Goal: Book appointment/travel/reservation

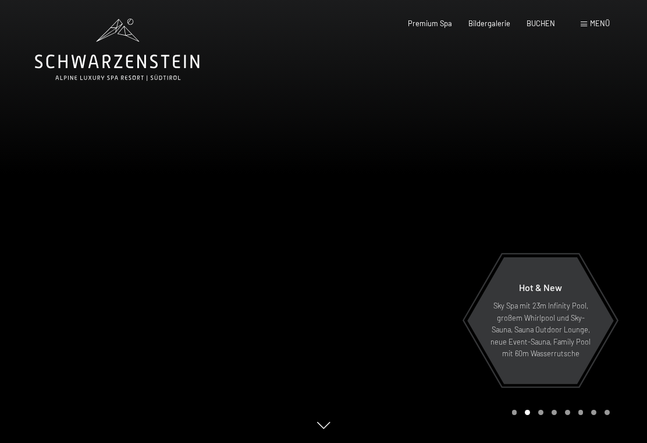
click at [539, 22] on span "BUCHEN" at bounding box center [540, 23] width 29 height 9
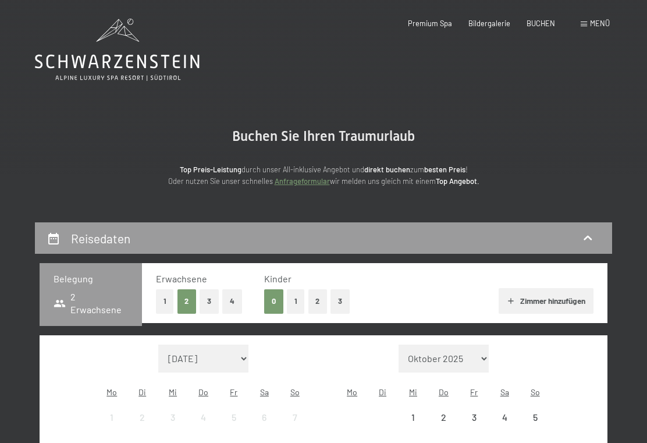
click at [543, 20] on span "BUCHEN" at bounding box center [540, 23] width 29 height 9
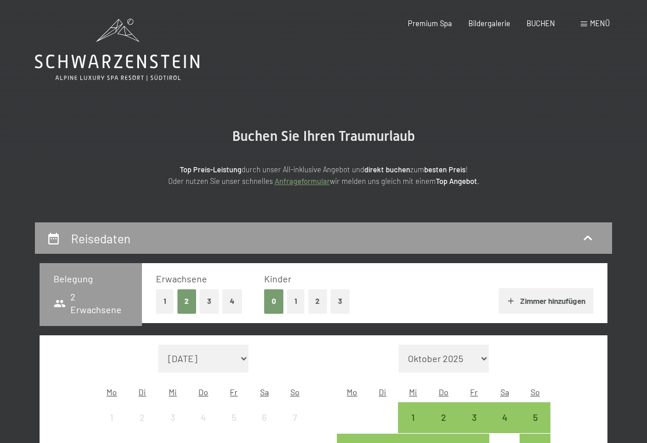
click at [549, 23] on span "BUCHEN" at bounding box center [540, 23] width 29 height 9
click at [597, 22] on span "Menü" at bounding box center [600, 23] width 20 height 9
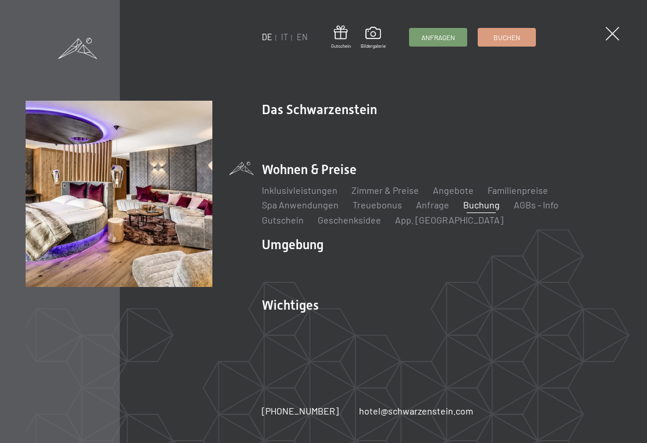
click at [286, 42] on link "IT" at bounding box center [284, 37] width 7 height 10
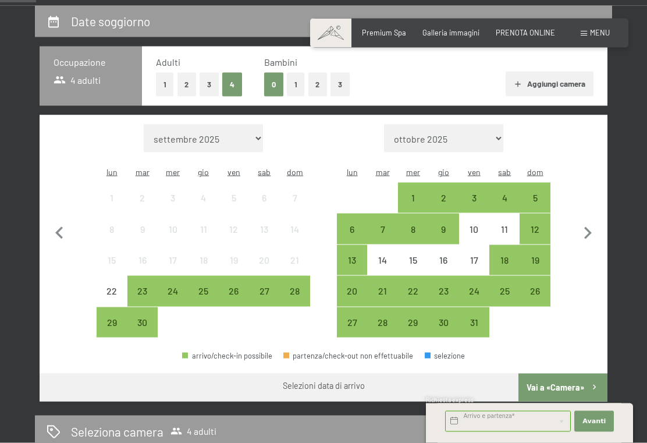
scroll to position [225, 0]
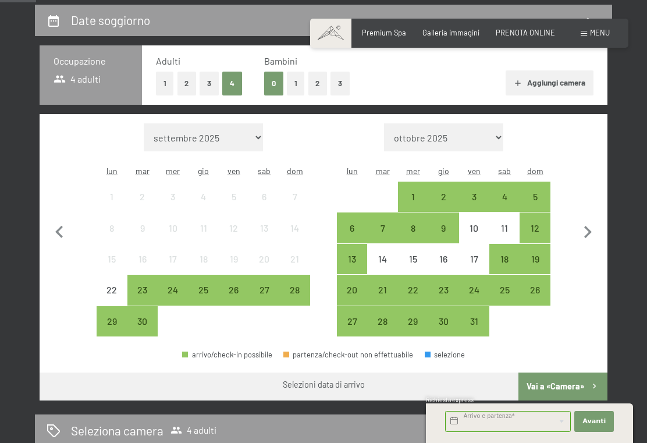
click at [351, 316] on div "27" at bounding box center [352, 330] width 28 height 28
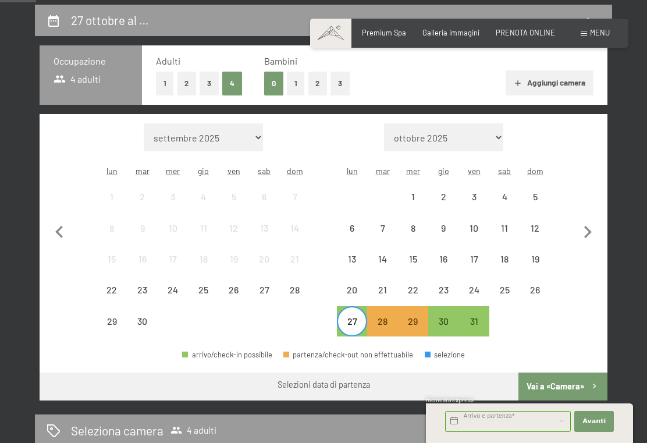
click at [385, 316] on div "28" at bounding box center [382, 330] width 28 height 28
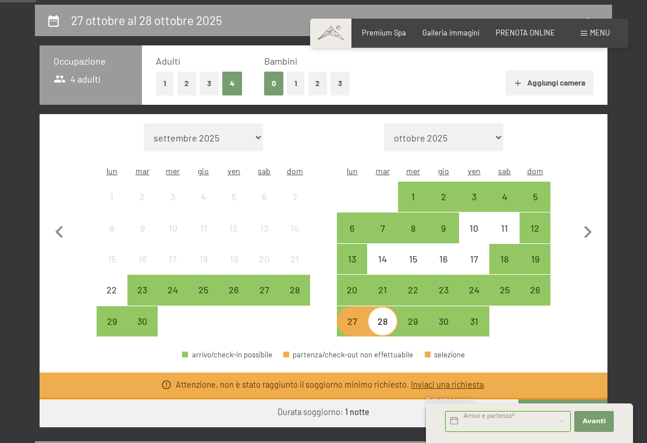
click at [412, 316] on div "29" at bounding box center [413, 330] width 28 height 28
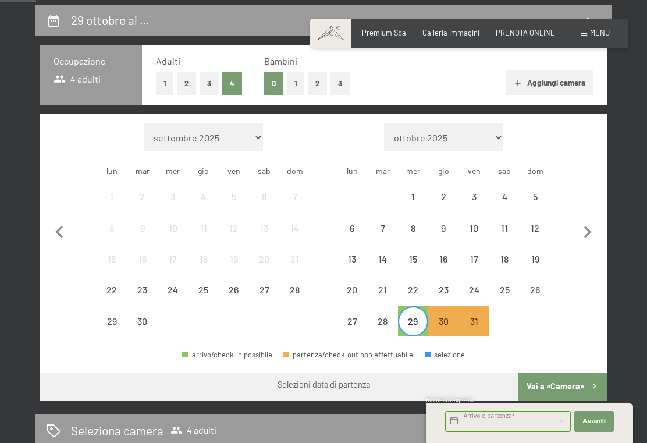
click at [349, 316] on div "27" at bounding box center [352, 330] width 28 height 28
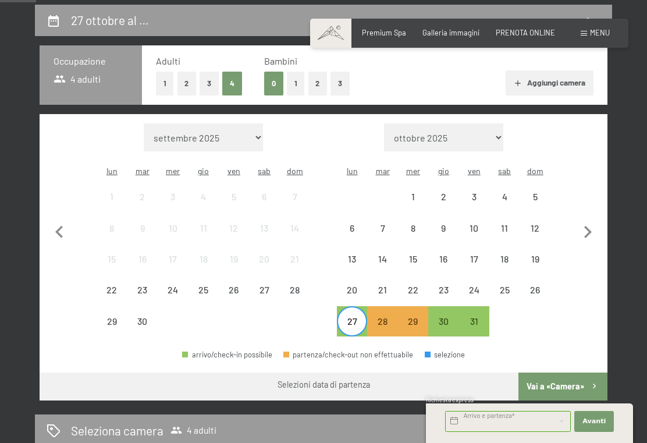
click at [415, 316] on div "29" at bounding box center [413, 330] width 28 height 28
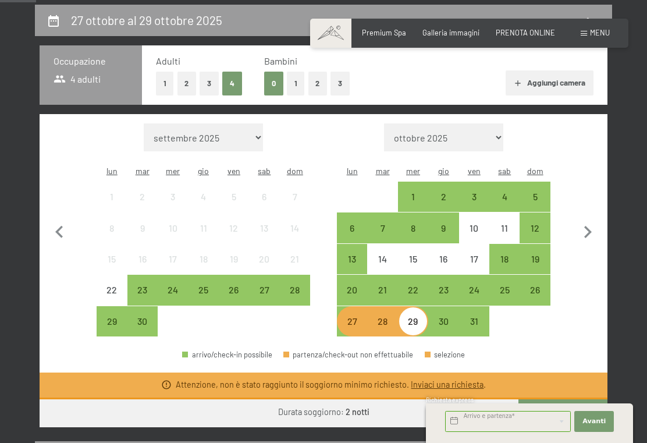
click at [350, 316] on div "27" at bounding box center [352, 330] width 28 height 28
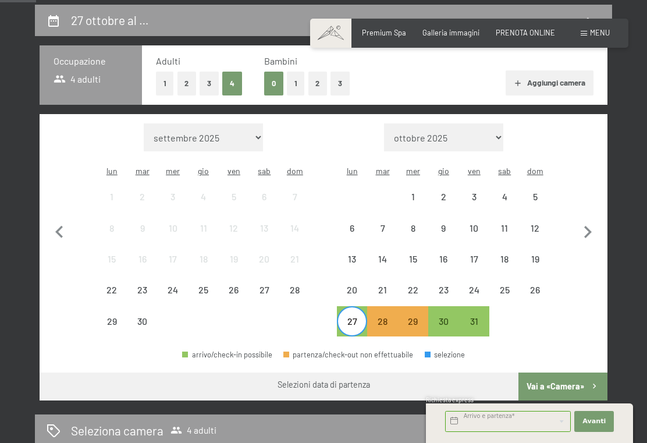
click at [446, 316] on div "30" at bounding box center [443, 330] width 28 height 28
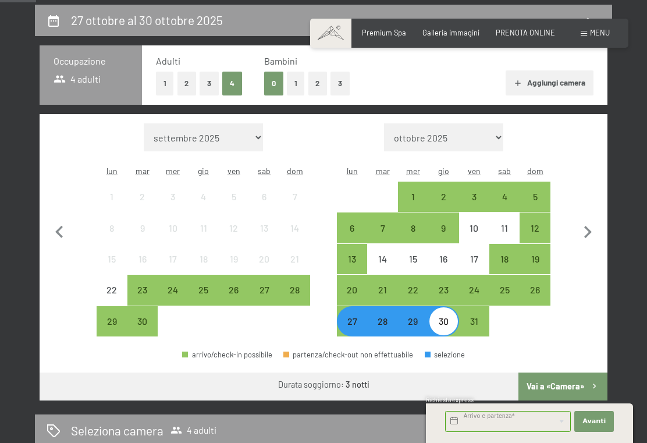
click at [587, 375] on button "Vai a «Camera»" at bounding box center [562, 386] width 89 height 28
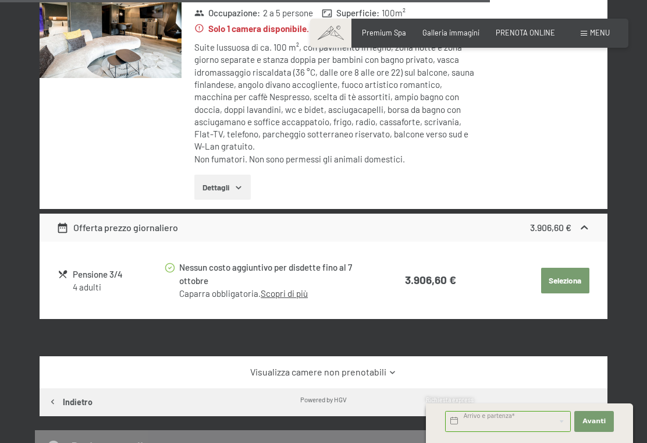
scroll to position [2117, 0]
